Goal: Navigation & Orientation: Go to known website

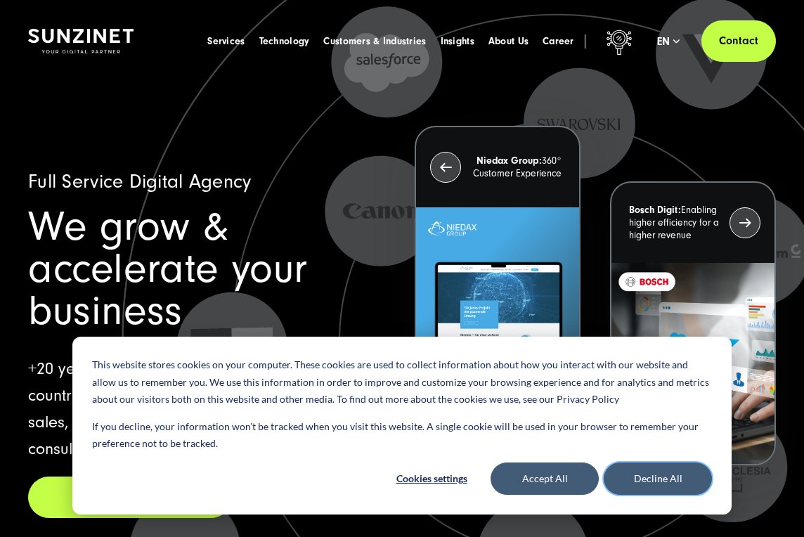
click at [645, 477] on button "Decline All" at bounding box center [658, 478] width 108 height 32
